Goal: Task Accomplishment & Management: Manage account settings

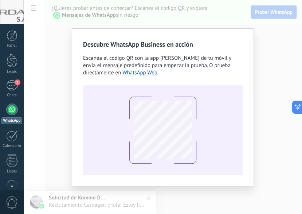
click at [57, 123] on div "Descubre WhatsApp Business en acción Escanea el código QR con la app [PERSON_NA…" at bounding box center [163, 107] width 279 height 214
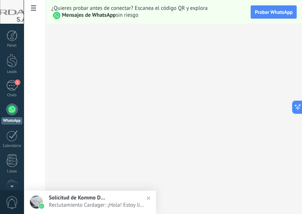
click at [109, 199] on h2 "Solicitud de Kommo Demo" at bounding box center [100, 197] width 103 height 7
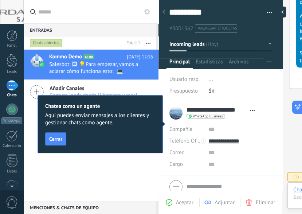
scroll to position [30, 0]
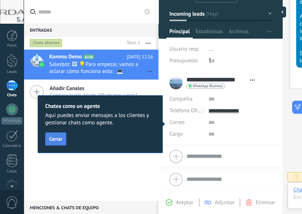
click at [57, 140] on span "Cerrar" at bounding box center [55, 138] width 13 height 5
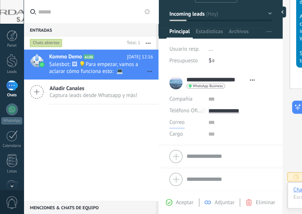
click at [176, 122] on span "Correo" at bounding box center [177, 122] width 15 height 7
click at [178, 122] on span "Correo" at bounding box center [179, 122] width 35 height 7
click at [212, 124] on input "text" at bounding box center [240, 123] width 63 height 12
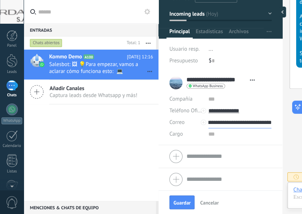
scroll to position [0, 20]
type input "**********"
click at [218, 135] on input "text" at bounding box center [240, 134] width 63 height 12
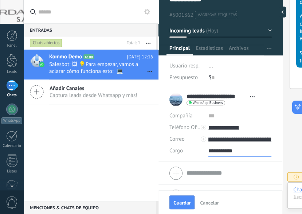
scroll to position [30, 0]
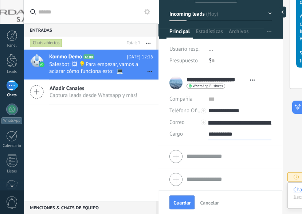
type input "**********"
click at [173, 75] on div "**********" at bounding box center [214, 83] width 89 height 18
click at [179, 85] on div "**********" at bounding box center [214, 83] width 89 height 18
click at [176, 199] on button "Guardar" at bounding box center [182, 202] width 25 height 14
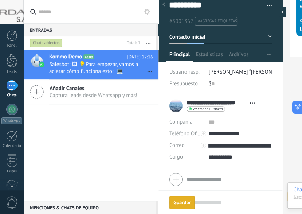
scroll to position [471, 0]
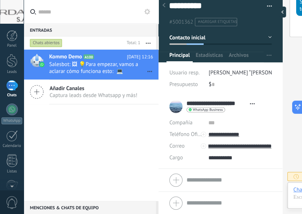
click at [109, 187] on div "Kommo Demo A100 [DATE] 12:16 Salesbot: 🖼 💡Para empezar, vamos a aclarar cómo fu…" at bounding box center [91, 125] width 135 height 151
click at [270, 38] on button "Incoming leads" at bounding box center [221, 37] width 102 height 13
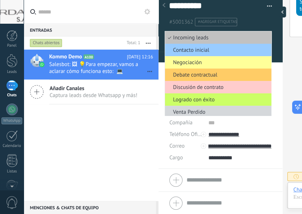
click at [112, 128] on div "Kommo Demo A100 [DATE] 12:16 Salesbot: 🖼 💡Para empezar, vamos a aclarar cómo fu…" at bounding box center [91, 125] width 135 height 151
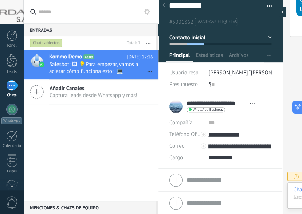
click at [121, 139] on div "Kommo Demo A100 [DATE] 12:16 Salesbot: 🖼 💡Para empezar, vamos a aclarar cómo fu…" at bounding box center [91, 125] width 135 height 151
click at [167, 9] on div at bounding box center [164, 6] width 10 height 14
click at [107, 67] on span "Salesbot: 🖼 💡Para empezar, vamos a aclarar cómo funciona esto: 💻 Kommo = La vis…" at bounding box center [94, 68] width 90 height 14
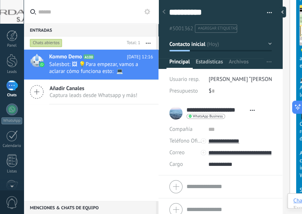
click at [213, 64] on span "Estadísticas" at bounding box center [209, 63] width 27 height 11
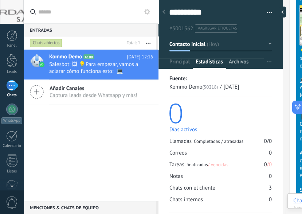
click at [246, 65] on span "Archivos" at bounding box center [239, 63] width 20 height 11
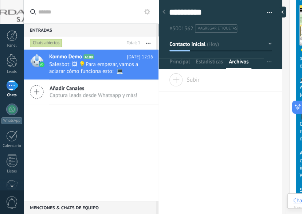
click at [269, 42] on button "Contacto inicial" at bounding box center [221, 44] width 102 height 13
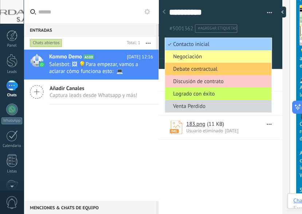
click at [209, 182] on div "Arrastra y suelte los archivos aquí para adjuntarlos. Suelte el botón del ratón…" at bounding box center [221, 143] width 124 height 141
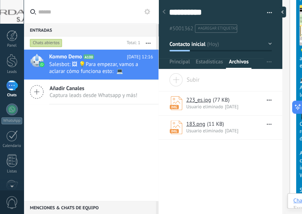
click at [269, 12] on button "button" at bounding box center [267, 12] width 11 height 11
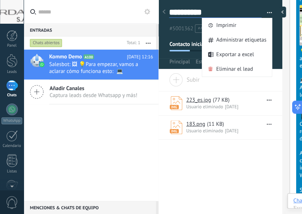
click at [247, 10] on textarea "**********" at bounding box center [215, 12] width 93 height 11
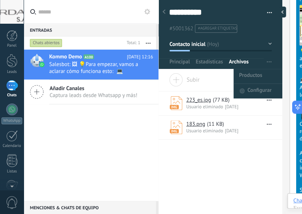
click at [272, 61] on button "button" at bounding box center [269, 62] width 11 height 14
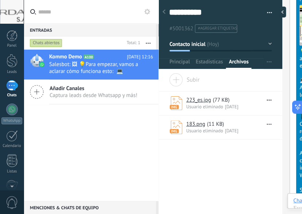
click at [269, 41] on button "Contacto inicial" at bounding box center [221, 44] width 102 height 13
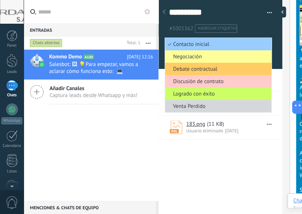
click at [266, 24] on ul "#5001362 #agregar etiquetas" at bounding box center [219, 29] width 102 height 10
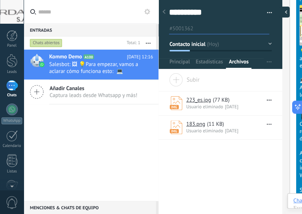
click at [289, 8] on div at bounding box center [284, 12] width 11 height 11
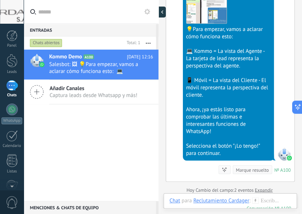
type textarea "**********"
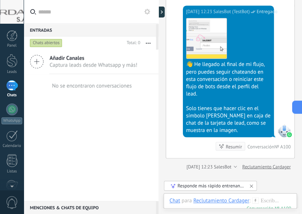
click at [35, 65] on icon at bounding box center [37, 62] width 14 height 14
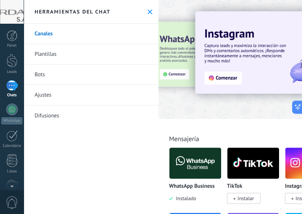
scroll to position [42, 0]
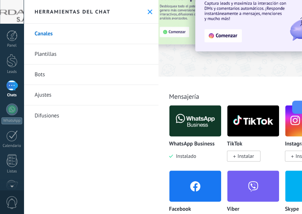
click at [202, 126] on img at bounding box center [196, 120] width 52 height 35
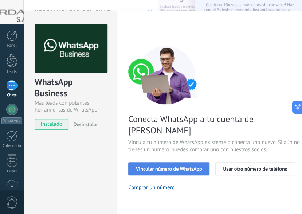
click at [183, 166] on span "Vincular número de WhatsApp" at bounding box center [169, 168] width 66 height 5
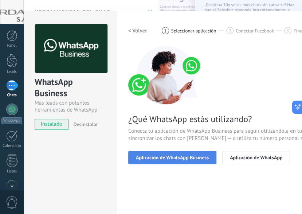
click at [176, 156] on span "Aplicación de WhatsApp Business" at bounding box center [172, 157] width 73 height 5
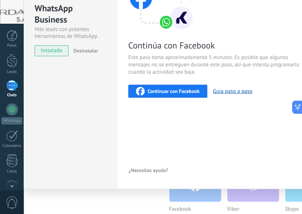
scroll to position [75, 0]
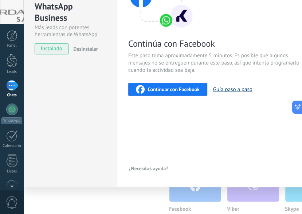
drag, startPoint x: 237, startPoint y: 83, endPoint x: 237, endPoint y: 88, distance: 4.4
click at [237, 85] on div "Continuar con Facebook Guía paso a paso" at bounding box center [236, 89] width 217 height 13
click at [237, 89] on button "Guía paso a paso" at bounding box center [232, 89] width 39 height 7
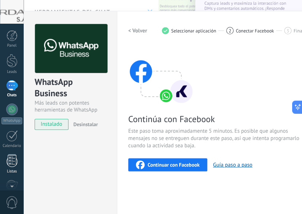
click at [19, 170] on div "Listas" at bounding box center [11, 171] width 21 height 5
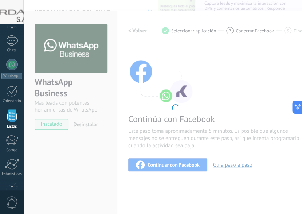
scroll to position [42, 0]
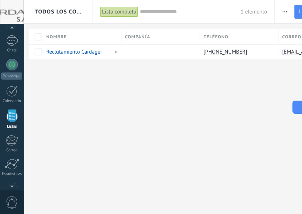
scroll to position [45, 0]
click at [299, 12] on icon at bounding box center [299, 10] width 3 height 3
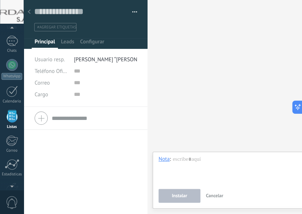
scroll to position [44, 0]
click at [185, 156] on div at bounding box center [250, 170] width 182 height 28
click at [27, 13] on div at bounding box center [29, 12] width 10 height 14
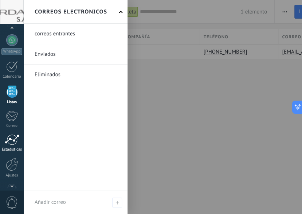
scroll to position [89, 0]
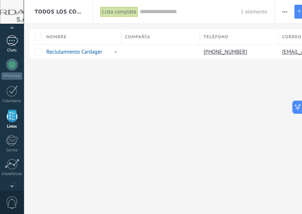
click at [15, 43] on div "1" at bounding box center [12, 40] width 12 height 11
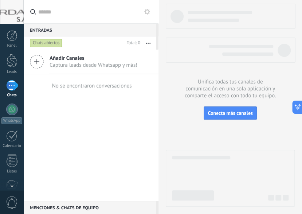
click at [43, 58] on use at bounding box center [36, 61] width 13 height 13
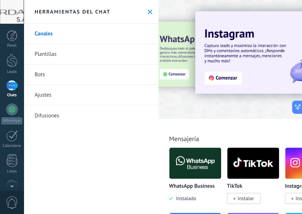
click at [66, 51] on link "Plantillas" at bounding box center [91, 54] width 135 height 20
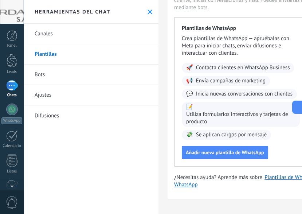
scroll to position [53, 0]
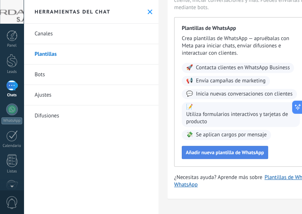
click at [232, 154] on span "Añadir nueva plantilla de WhatsApp" at bounding box center [225, 152] width 78 height 5
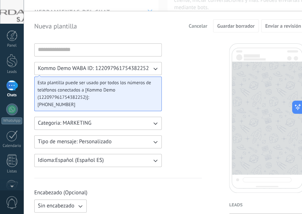
click at [153, 125] on icon "button" at bounding box center [155, 123] width 7 height 7
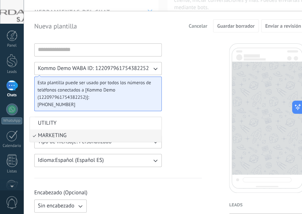
click at [80, 137] on li "MARKETING" at bounding box center [96, 135] width 132 height 12
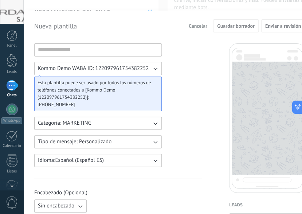
click at [154, 140] on icon "button" at bounding box center [155, 141] width 7 height 7
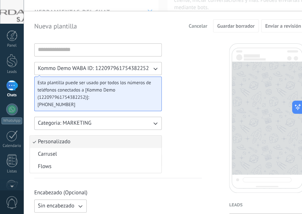
click at [154, 140] on li "Personalizado" at bounding box center [96, 142] width 132 height 12
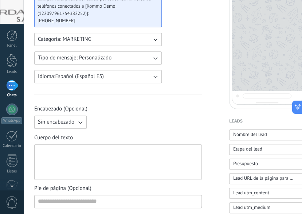
scroll to position [85, 0]
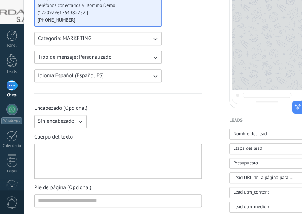
click at [81, 122] on icon "button" at bounding box center [80, 121] width 7 height 7
click at [71, 136] on li "Texto" at bounding box center [58, 134] width 57 height 12
click at [126, 118] on input at bounding box center [146, 121] width 112 height 12
type input "**********"
click at [136, 141] on div "Cuerpo del texto" at bounding box center [118, 155] width 168 height 45
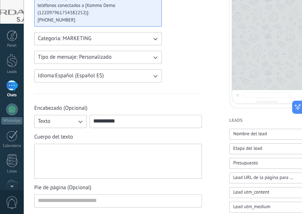
click at [137, 151] on div at bounding box center [118, 161] width 160 height 29
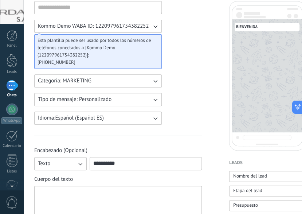
scroll to position [0, 0]
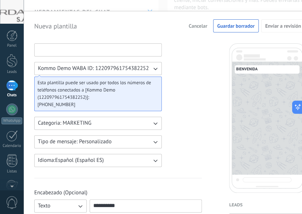
click at [73, 49] on input at bounding box center [98, 50] width 127 height 12
click at [85, 50] on input at bounding box center [98, 50] width 127 height 12
click at [154, 66] on icon "button" at bounding box center [155, 68] width 7 height 7
click at [154, 70] on li "Kommo Demo WABA ID: 122097961754382252" at bounding box center [96, 68] width 132 height 12
click at [158, 66] on icon "button" at bounding box center [155, 68] width 7 height 7
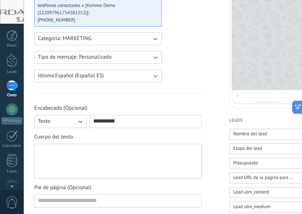
scroll to position [127, 0]
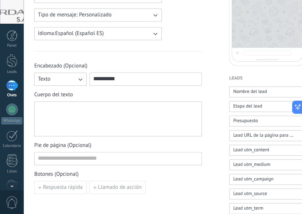
click at [81, 114] on div at bounding box center [118, 119] width 160 height 29
click at [116, 113] on div at bounding box center [118, 119] width 160 height 29
click at [61, 118] on div at bounding box center [118, 119] width 160 height 29
click at [63, 114] on div at bounding box center [118, 119] width 160 height 29
click at [58, 113] on div at bounding box center [118, 119] width 160 height 29
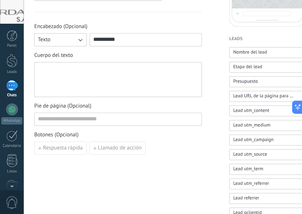
scroll to position [169, 0]
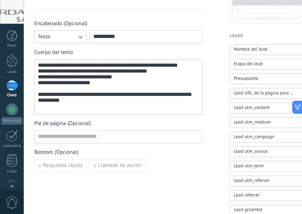
click at [54, 101] on div "**********" at bounding box center [118, 86] width 161 height 49
click at [152, 110] on div "**********" at bounding box center [118, 86] width 161 height 49
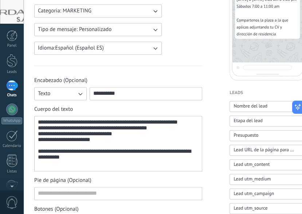
scroll to position [127, 0]
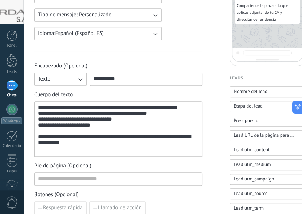
click at [82, 78] on icon "button" at bounding box center [80, 79] width 4 height 3
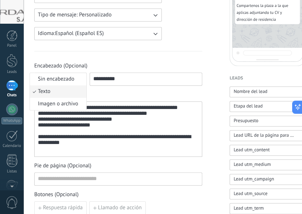
click at [82, 78] on li "Sin encabezado" at bounding box center [58, 79] width 57 height 12
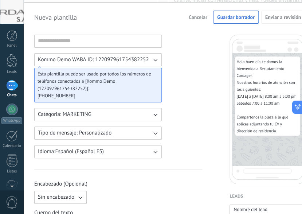
scroll to position [0, 0]
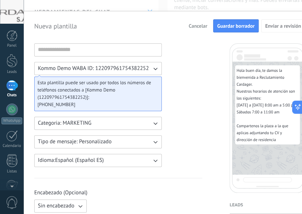
click at [241, 28] on span "Guardar borrador" at bounding box center [236, 25] width 38 height 5
click at [92, 52] on input at bounding box center [98, 50] width 127 height 12
type input "**********"
click at [236, 30] on button "Guardar borrador" at bounding box center [236, 25] width 46 height 13
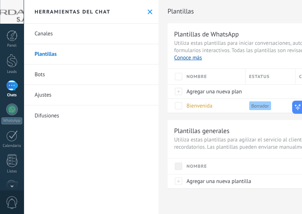
type textarea "**********"
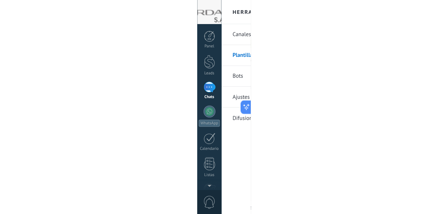
scroll to position [7, 0]
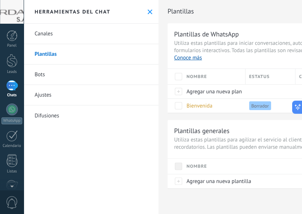
click at [129, 5] on div "Herramientas del chat" at bounding box center [91, 12] width 135 height 24
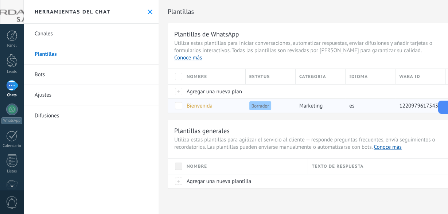
click at [302, 102] on span "122097961754382252" at bounding box center [426, 105] width 54 height 7
click at [302, 99] on div "es" at bounding box center [369, 106] width 46 height 14
click at [241, 100] on div "Bienvenida" at bounding box center [212, 106] width 59 height 14
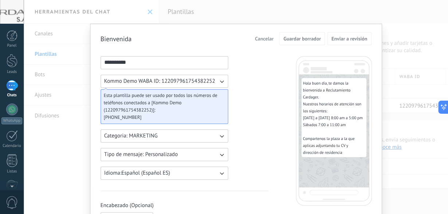
click at [166, 63] on input "**********" at bounding box center [164, 63] width 127 height 12
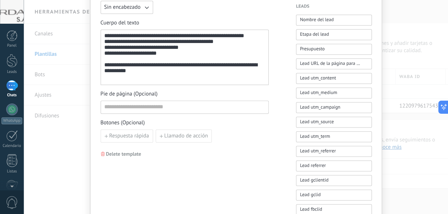
scroll to position [254, 0]
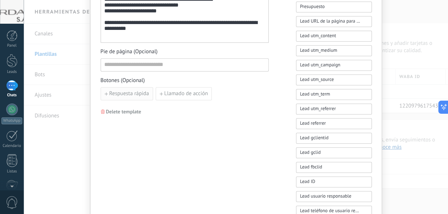
click at [129, 94] on span "Respuesta rápida" at bounding box center [129, 93] width 40 height 5
click at [132, 88] on input at bounding box center [141, 94] width 81 height 12
type input "*"
click at [157, 92] on input "**********" at bounding box center [141, 94] width 81 height 12
drag, startPoint x: 157, startPoint y: 92, endPoint x: 88, endPoint y: 94, distance: 68.9
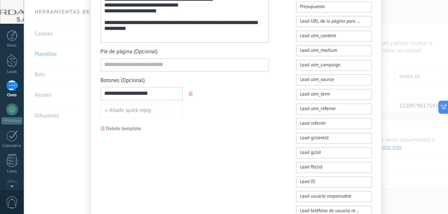
click at [101, 94] on input "**********" at bounding box center [141, 94] width 81 height 12
type input "*"
type input "**********"
click at [194, 139] on div "**********" at bounding box center [185, 48] width 168 height 493
click at [138, 89] on input "**********" at bounding box center [141, 94] width 81 height 12
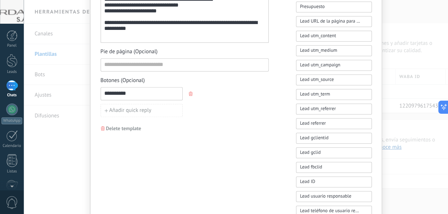
click at [188, 128] on div "**********" at bounding box center [185, 48] width 168 height 493
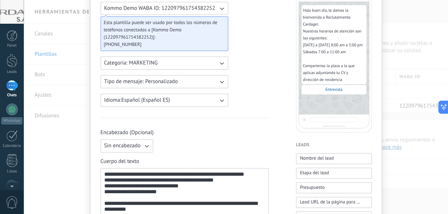
scroll to position [0, 0]
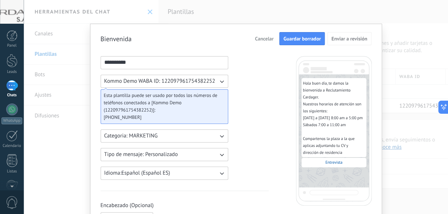
click at [302, 44] on button "Guardar borrador" at bounding box center [302, 38] width 46 height 13
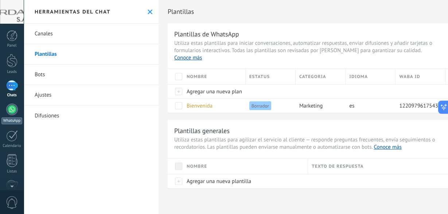
click at [16, 114] on link "WhatsApp" at bounding box center [12, 114] width 24 height 21
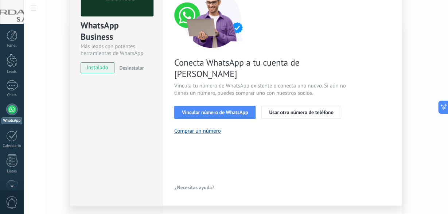
scroll to position [85, 0]
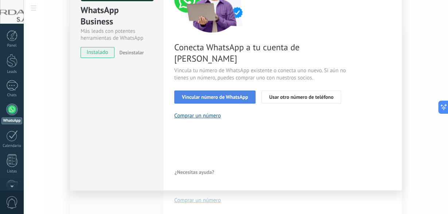
click at [209, 94] on span "Vincular número de WhatsApp" at bounding box center [215, 96] width 66 height 5
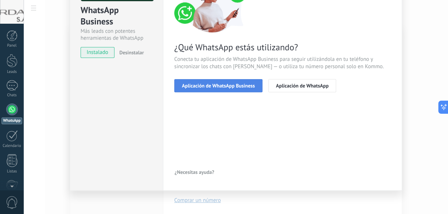
click at [225, 88] on span "Aplicación de WhatsApp Business" at bounding box center [218, 85] width 73 height 5
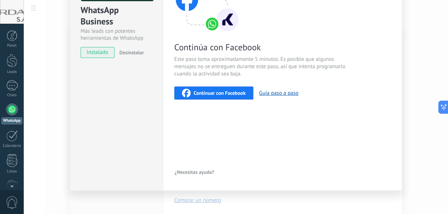
scroll to position [0, 0]
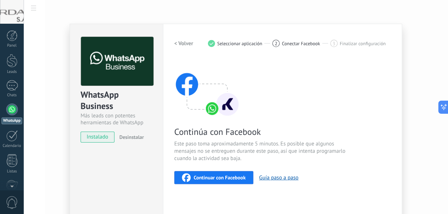
click at [302, 42] on div "3 Finalizar configuración" at bounding box center [357, 43] width 55 height 7
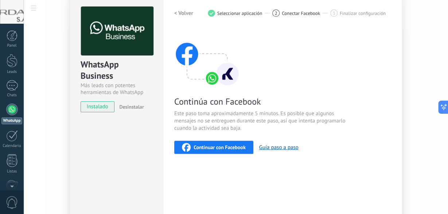
scroll to position [85, 0]
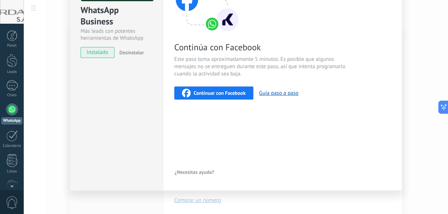
click at [202, 90] on span "Continuar con Facebook" at bounding box center [220, 92] width 52 height 5
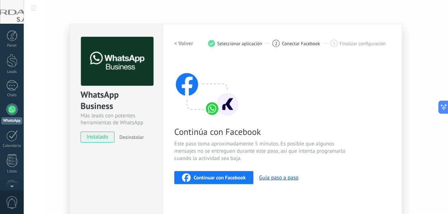
click at [275, 41] on span "2" at bounding box center [276, 43] width 3 height 6
click at [277, 47] on div "2" at bounding box center [275, 43] width 7 height 7
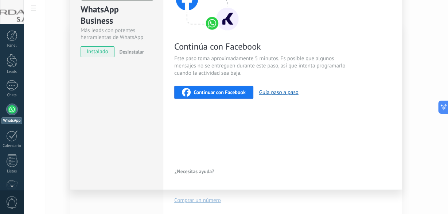
scroll to position [88, 0]
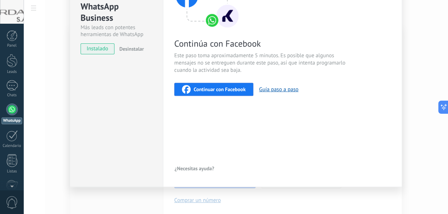
click at [207, 88] on span "Continuar con Facebook" at bounding box center [220, 89] width 52 height 5
